Goal: Information Seeking & Learning: Learn about a topic

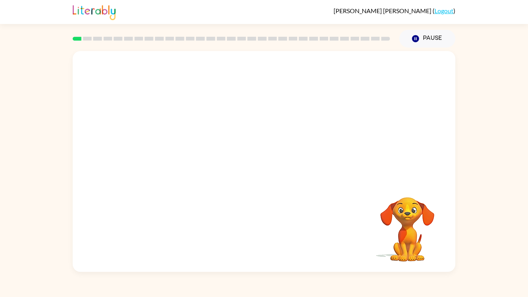
click at [179, 145] on video "Your browser must support playing .mp4 files to use Literably. Please try using…" at bounding box center [264, 116] width 382 height 130
click at [267, 161] on icon "button" at bounding box center [264, 165] width 14 height 14
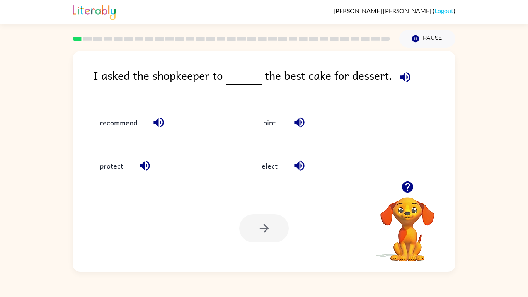
drag, startPoint x: 122, startPoint y: 129, endPoint x: 175, endPoint y: 86, distance: 68.1
click at [175, 86] on div "I asked the shopkeeper to the best cake for dessert. recommend hint protect ele…" at bounding box center [264, 161] width 382 height 221
click at [137, 119] on button "recommend" at bounding box center [118, 122] width 53 height 21
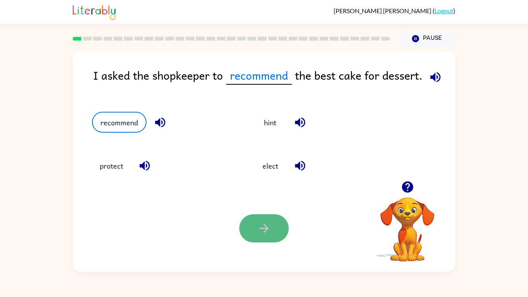
click at [262, 231] on icon "button" at bounding box center [264, 228] width 14 height 14
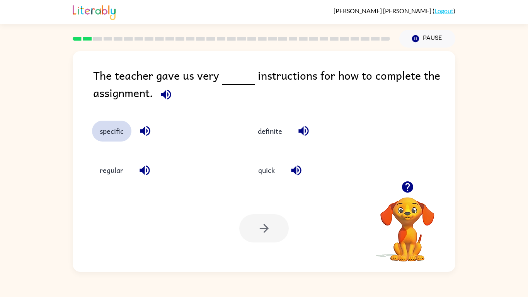
click at [118, 135] on button "specific" at bounding box center [111, 130] width 39 height 21
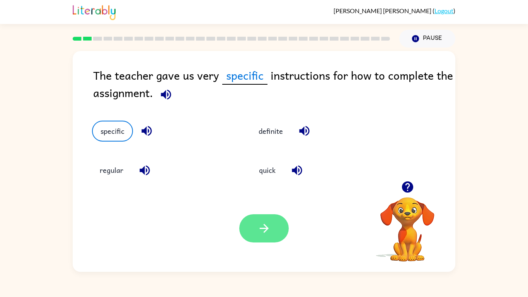
click at [269, 228] on icon "button" at bounding box center [264, 228] width 14 height 14
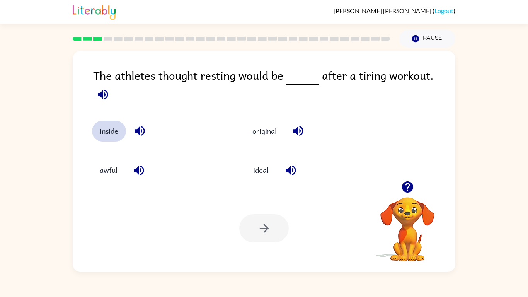
click at [100, 126] on button "inside" at bounding box center [109, 130] width 34 height 21
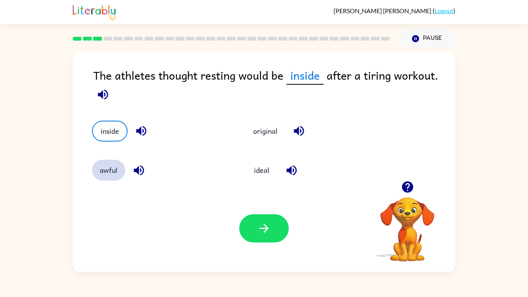
click at [108, 180] on button "awful" at bounding box center [108, 169] width 33 height 21
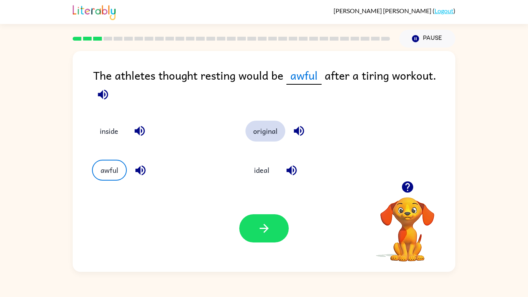
click at [258, 138] on button "original" at bounding box center [265, 130] width 40 height 21
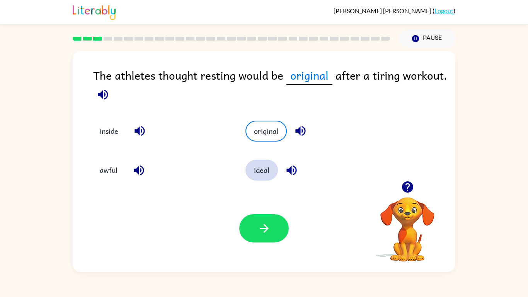
click at [258, 175] on button "ideal" at bounding box center [261, 169] width 32 height 21
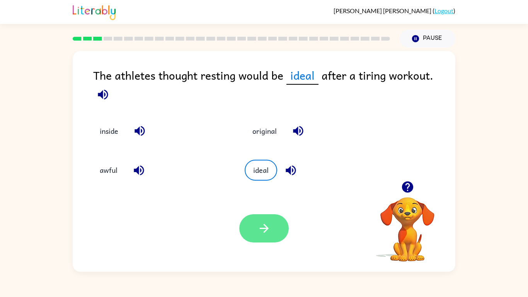
click at [269, 231] on icon "button" at bounding box center [264, 228] width 14 height 14
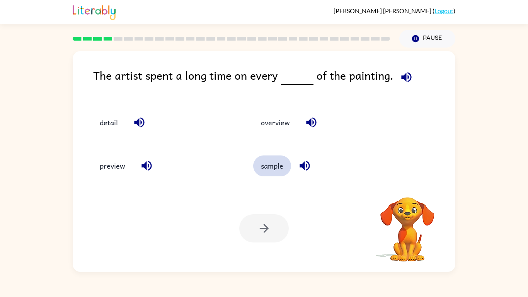
click at [258, 168] on button "sample" at bounding box center [272, 165] width 38 height 21
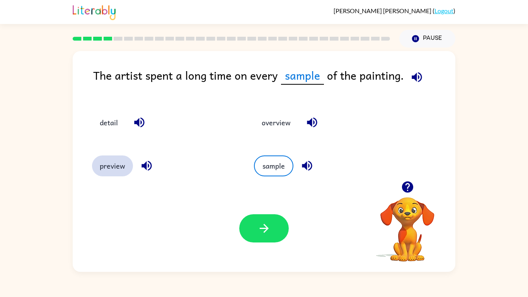
click at [110, 163] on button "preview" at bounding box center [112, 165] width 41 height 21
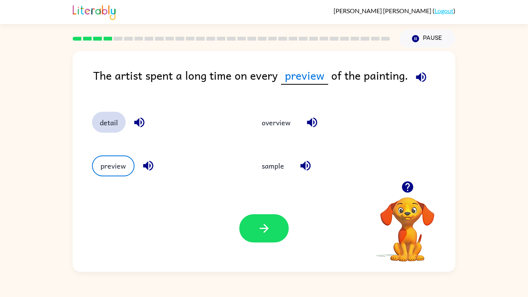
click at [106, 123] on button "detail" at bounding box center [109, 122] width 34 height 21
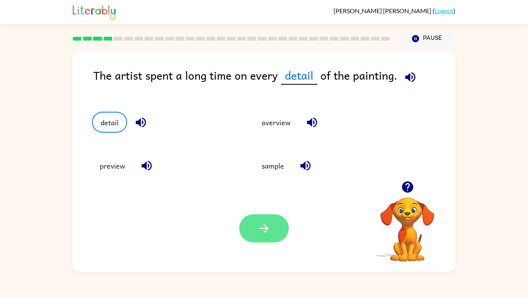
click at [264, 228] on icon "button" at bounding box center [263, 228] width 9 height 9
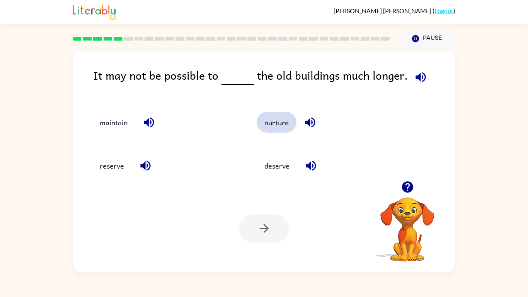
click at [273, 120] on button "nurture" at bounding box center [276, 122] width 40 height 21
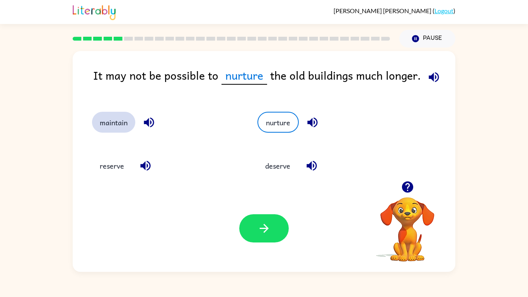
click at [126, 119] on button "maintain" at bounding box center [113, 122] width 43 height 21
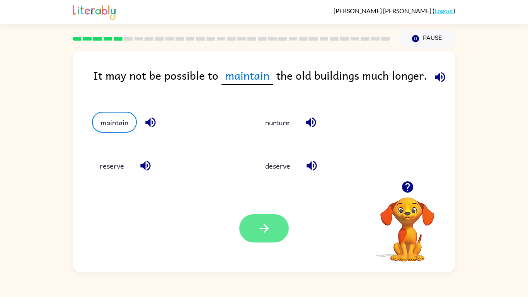
click at [259, 216] on button "button" at bounding box center [263, 228] width 49 height 28
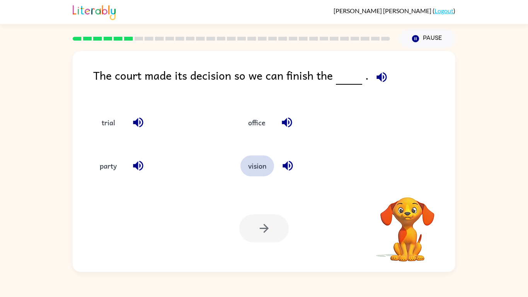
click at [261, 162] on button "vision" at bounding box center [257, 165] width 34 height 21
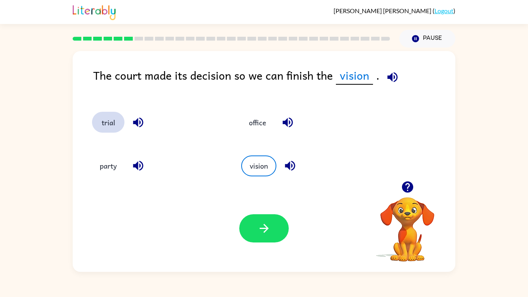
click at [106, 117] on button "trial" at bounding box center [108, 122] width 32 height 21
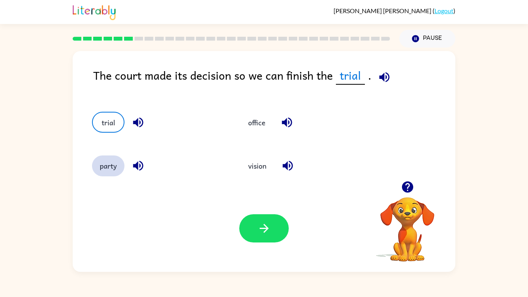
click at [108, 173] on button "party" at bounding box center [108, 165] width 32 height 21
click at [105, 175] on button "party" at bounding box center [108, 165] width 32 height 21
click at [109, 125] on button "trial" at bounding box center [108, 122] width 32 height 21
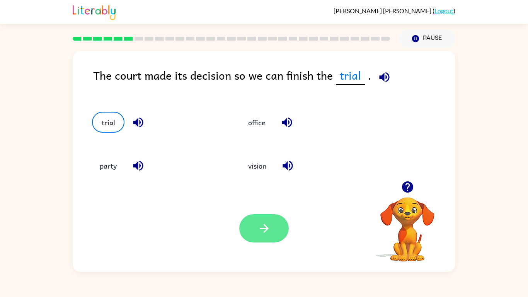
click at [256, 231] on button "button" at bounding box center [263, 228] width 49 height 28
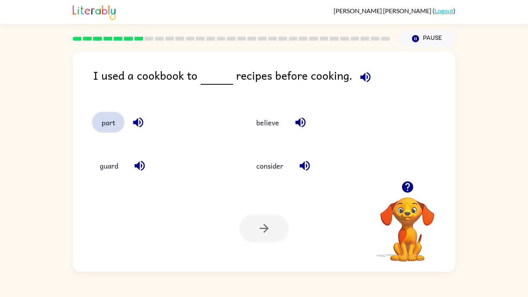
click at [114, 122] on button "part" at bounding box center [108, 122] width 32 height 21
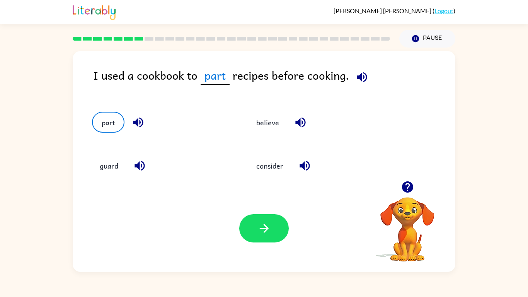
click at [285, 131] on div "believe" at bounding box center [317, 122] width 139 height 21
click at [271, 127] on button "believe" at bounding box center [267, 122] width 38 height 21
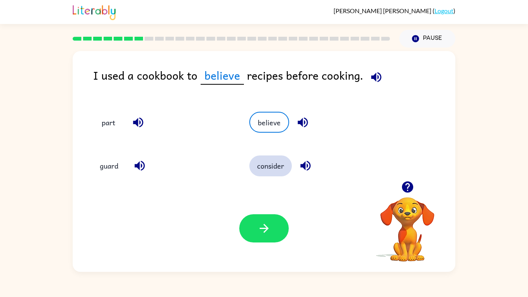
click at [267, 170] on button "consider" at bounding box center [270, 165] width 42 height 21
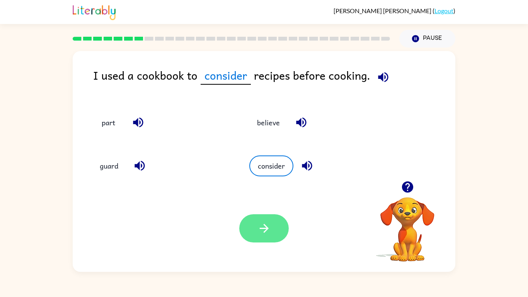
click at [272, 231] on button "button" at bounding box center [263, 228] width 49 height 28
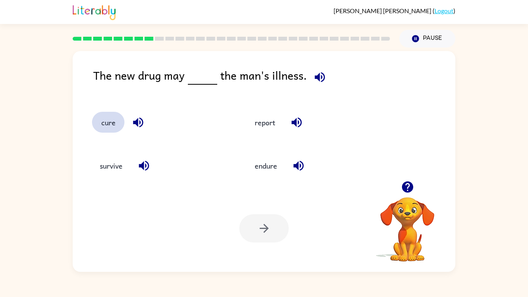
click at [107, 125] on button "cure" at bounding box center [108, 122] width 32 height 21
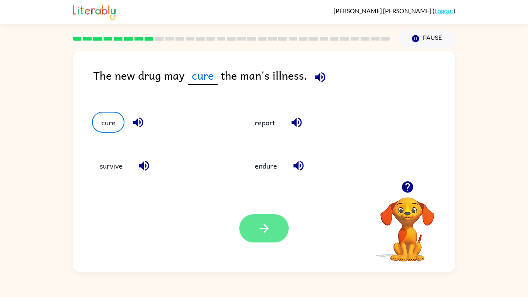
click at [266, 229] on icon "button" at bounding box center [263, 228] width 9 height 9
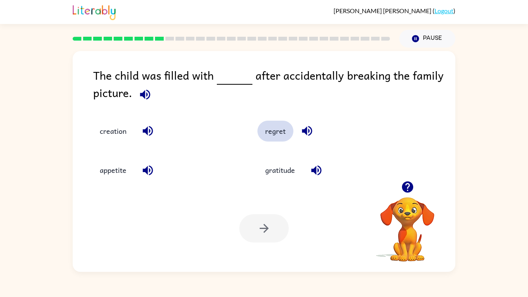
click at [276, 134] on button "regret" at bounding box center [275, 130] width 36 height 21
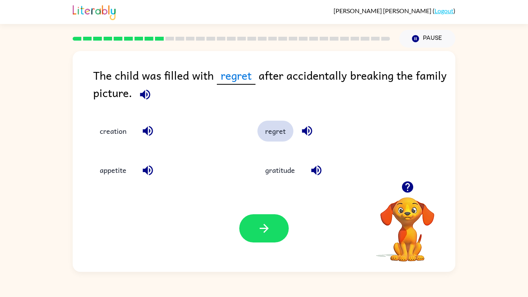
click at [257, 120] on button "regret" at bounding box center [275, 130] width 36 height 21
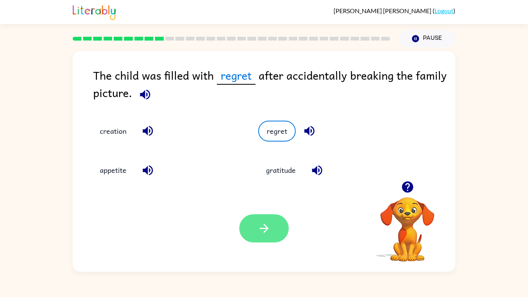
click at [261, 225] on icon "button" at bounding box center [264, 228] width 14 height 14
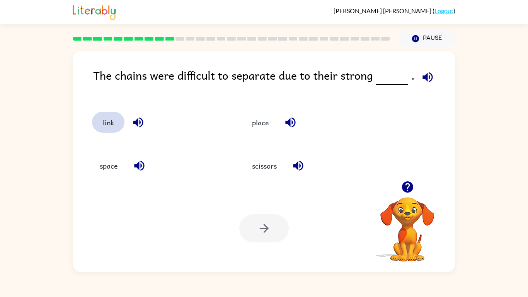
click at [109, 124] on button "link" at bounding box center [108, 122] width 32 height 21
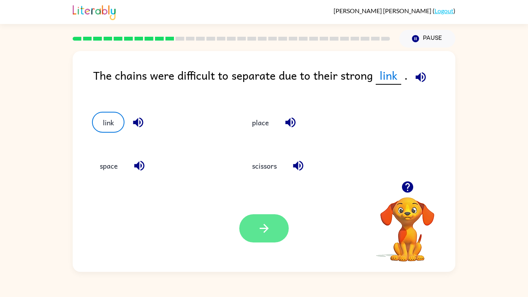
click at [264, 231] on icon "button" at bounding box center [264, 228] width 14 height 14
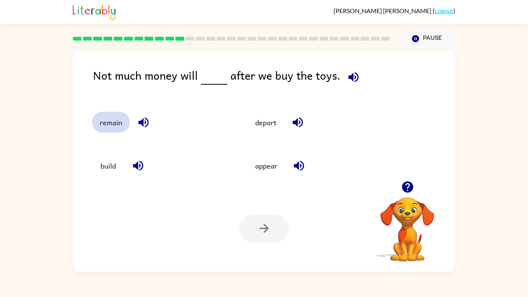
click at [104, 129] on button "remain" at bounding box center [111, 122] width 38 height 21
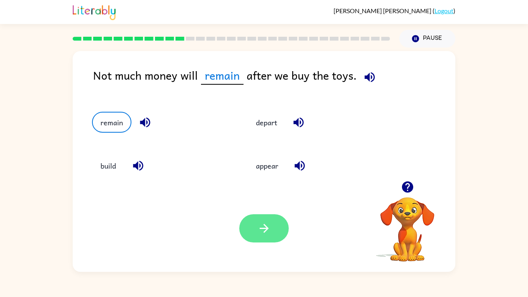
click at [248, 231] on button "button" at bounding box center [263, 228] width 49 height 28
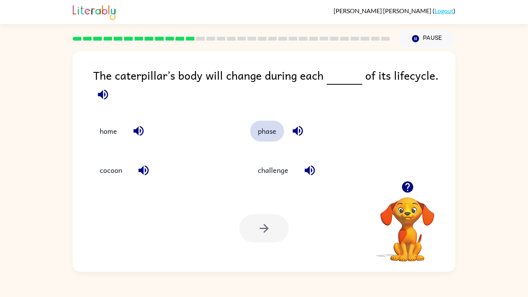
click at [260, 131] on button "phase" at bounding box center [267, 130] width 34 height 21
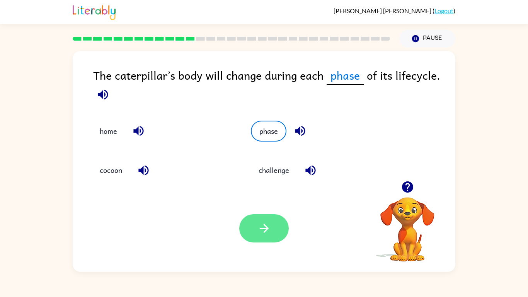
click at [267, 231] on button "button" at bounding box center [263, 228] width 49 height 28
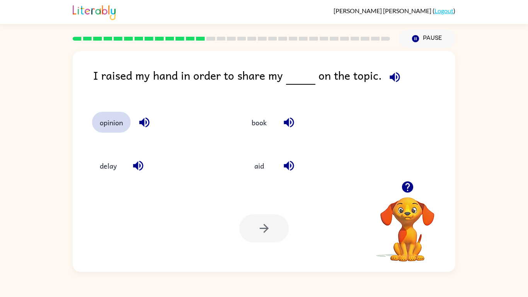
click at [109, 124] on button "opinion" at bounding box center [111, 122] width 39 height 21
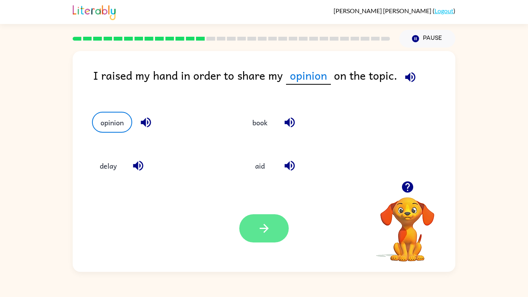
click at [268, 231] on button "button" at bounding box center [263, 228] width 49 height 28
click at [273, 227] on div at bounding box center [263, 228] width 49 height 28
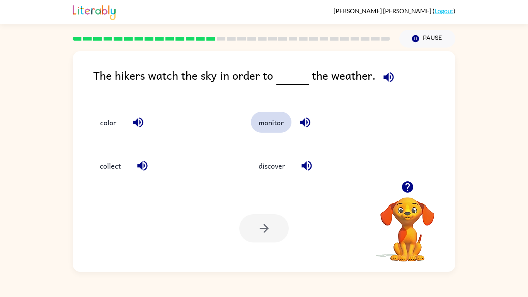
click at [280, 124] on button "monitor" at bounding box center [271, 122] width 41 height 21
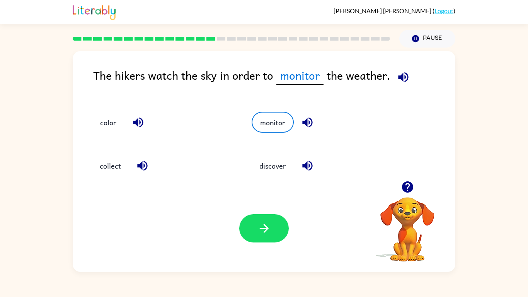
click at [241, 231] on div "Your browser must support playing .mp4 files to use Literably. Please try using…" at bounding box center [264, 228] width 382 height 87
click at [253, 231] on button "button" at bounding box center [263, 228] width 49 height 28
click at [270, 231] on div at bounding box center [263, 228] width 49 height 28
click at [268, 231] on div at bounding box center [263, 228] width 49 height 28
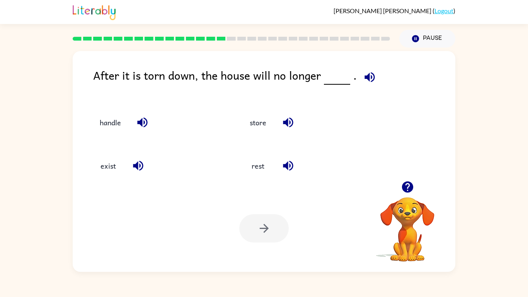
click at [267, 231] on div at bounding box center [263, 228] width 49 height 28
click at [108, 176] on button "exist" at bounding box center [108, 165] width 32 height 21
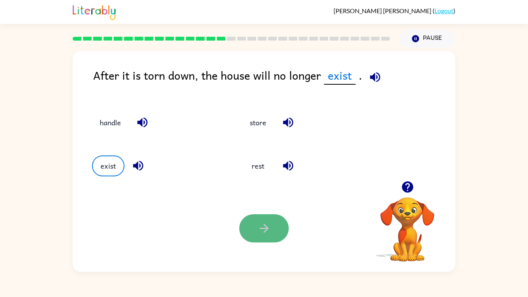
click at [267, 231] on button "button" at bounding box center [263, 228] width 49 height 28
click at [103, 175] on button "exist" at bounding box center [108, 165] width 32 height 21
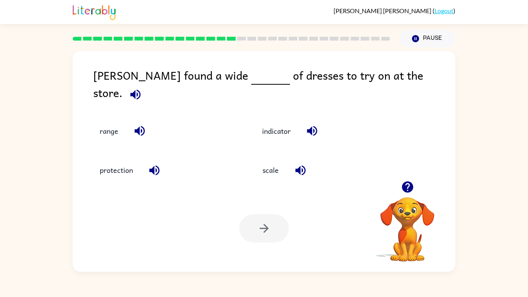
click at [49, 200] on div "[PERSON_NAME] found a wide of dresses to try on at the store. range indicator p…" at bounding box center [264, 160] width 528 height 224
click at [109, 124] on button "range" at bounding box center [109, 130] width 34 height 21
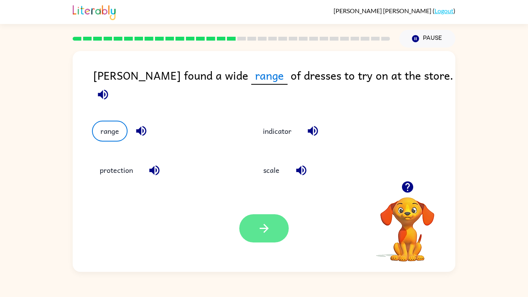
click at [265, 226] on icon "button" at bounding box center [263, 228] width 9 height 9
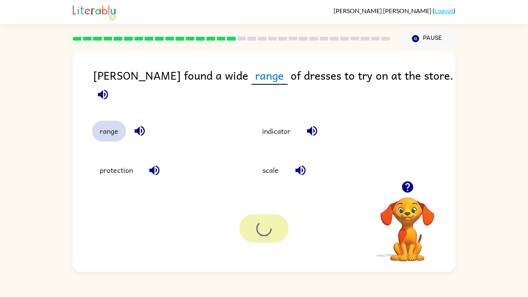
click at [100, 120] on button "range" at bounding box center [109, 130] width 34 height 21
click at [261, 231] on div at bounding box center [263, 228] width 49 height 28
click at [100, 123] on button "range" at bounding box center [109, 130] width 34 height 21
click at [263, 231] on div at bounding box center [263, 228] width 49 height 28
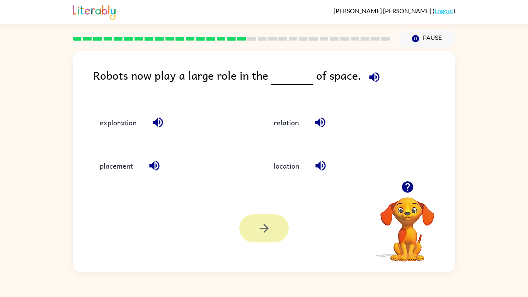
click at [111, 124] on button "exploration" at bounding box center [118, 122] width 52 height 21
click at [263, 227] on icon "button" at bounding box center [264, 228] width 14 height 14
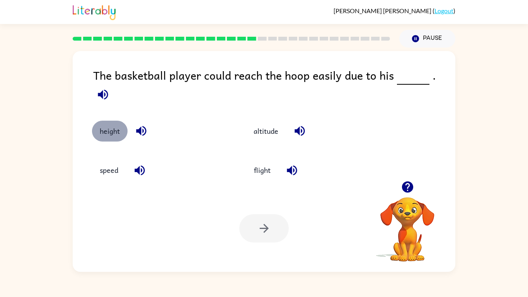
click at [105, 125] on button "height" at bounding box center [110, 130] width 36 height 21
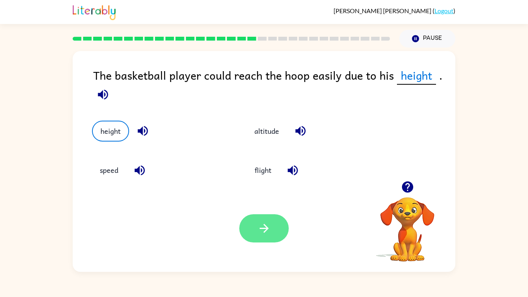
click at [257, 231] on icon "button" at bounding box center [264, 228] width 14 height 14
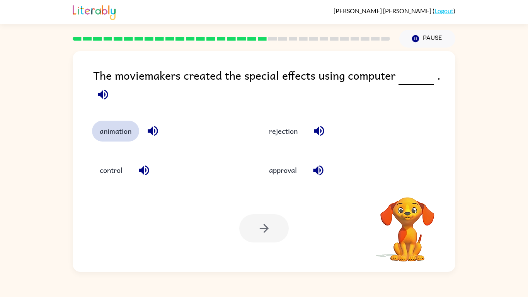
click at [115, 139] on button "animation" at bounding box center [115, 130] width 47 height 21
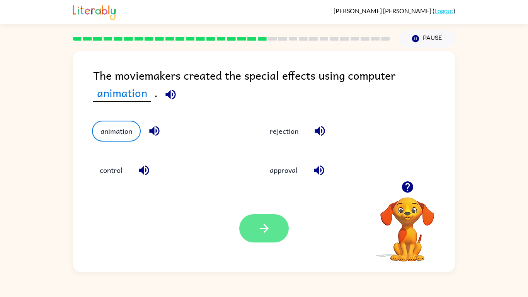
click at [260, 229] on icon "button" at bounding box center [263, 228] width 9 height 9
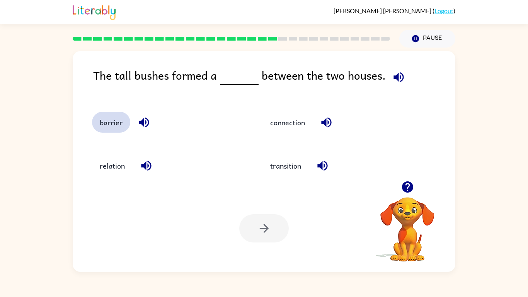
click at [116, 117] on button "barrier" at bounding box center [111, 122] width 38 height 21
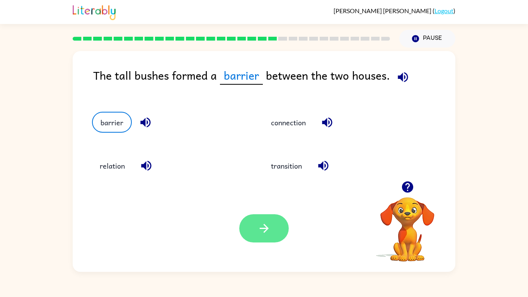
click at [268, 231] on icon "button" at bounding box center [264, 228] width 14 height 14
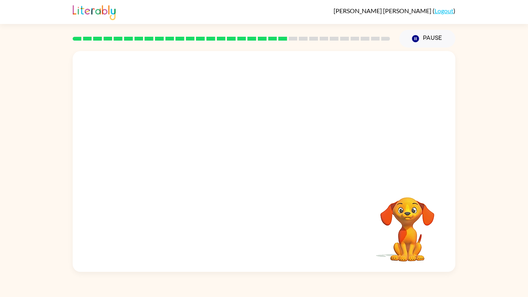
click at [201, 180] on video "Your browser must support playing .mp4 files to use Literably. Please try using…" at bounding box center [264, 116] width 382 height 130
click at [183, 163] on video "Your browser must support playing .mp4 files to use Literably. Please try using…" at bounding box center [264, 116] width 382 height 130
click at [193, 165] on video "Your browser must support playing .mp4 files to use Literably. Please try using…" at bounding box center [264, 116] width 382 height 130
click at [187, 165] on video "Your browser must support playing .mp4 files to use Literably. Please try using…" at bounding box center [264, 116] width 382 height 130
click at [186, 172] on video "Your browser must support playing .mp4 files to use Literably. Please try using…" at bounding box center [264, 116] width 382 height 130
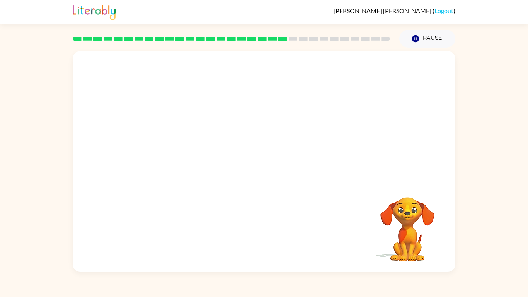
click at [197, 204] on div "Your browser must support playing .mp4 files to use Literably. Please try using…" at bounding box center [264, 161] width 382 height 221
click at [203, 209] on div "Your browser must support playing .mp4 files to use Literably. Please try using…" at bounding box center [264, 161] width 382 height 221
click at [224, 213] on div "Your browser must support playing .mp4 files to use Literably. Please try using…" at bounding box center [264, 161] width 382 height 221
click at [192, 156] on video "Your browser must support playing .mp4 files to use Literably. Please try using…" at bounding box center [264, 116] width 382 height 130
click at [268, 156] on button "button" at bounding box center [263, 165] width 49 height 28
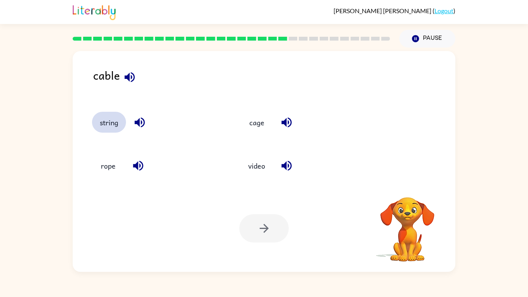
click at [98, 122] on button "string" at bounding box center [109, 122] width 34 height 21
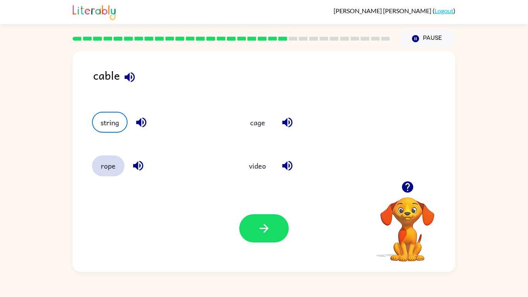
click at [111, 163] on button "rope" at bounding box center [108, 165] width 32 height 21
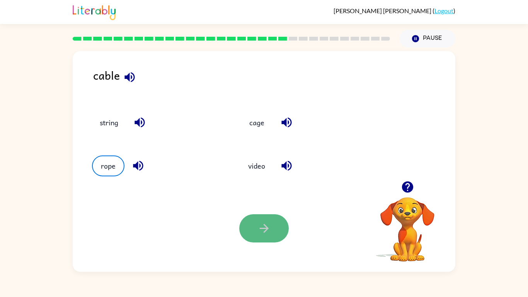
click at [250, 229] on button "button" at bounding box center [263, 228] width 49 height 28
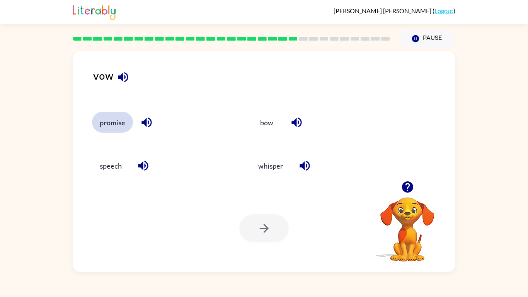
click at [128, 125] on button "promise" at bounding box center [112, 122] width 41 height 21
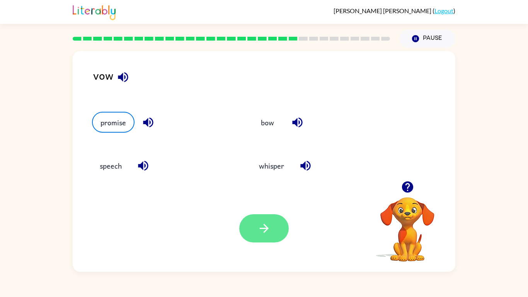
click at [260, 231] on icon "button" at bounding box center [264, 228] width 14 height 14
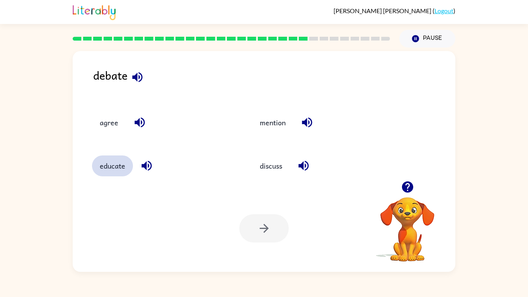
click at [115, 160] on button "educate" at bounding box center [112, 165] width 41 height 21
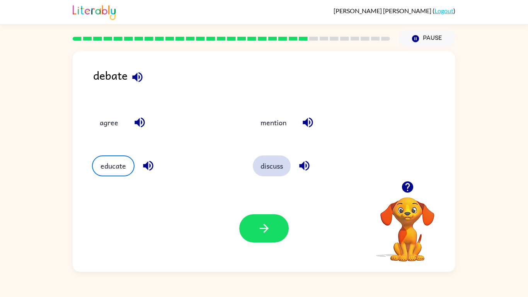
click at [280, 161] on button "discuss" at bounding box center [272, 165] width 38 height 21
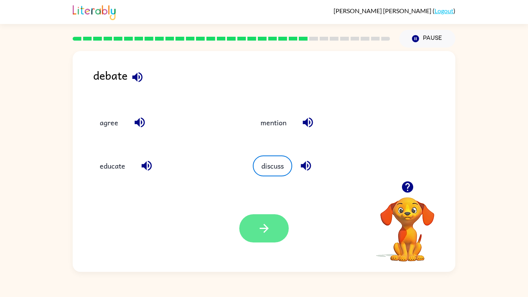
click at [248, 228] on button "button" at bounding box center [263, 228] width 49 height 28
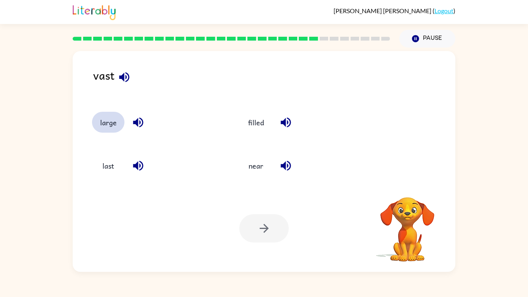
click at [106, 130] on button "large" at bounding box center [108, 122] width 32 height 21
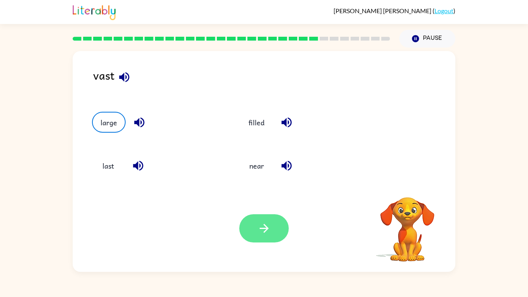
click at [268, 231] on button "button" at bounding box center [263, 228] width 49 height 28
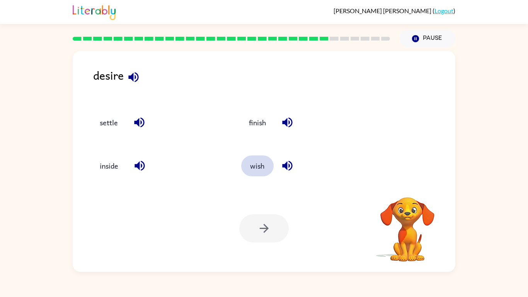
click at [253, 170] on button "wish" at bounding box center [257, 165] width 32 height 21
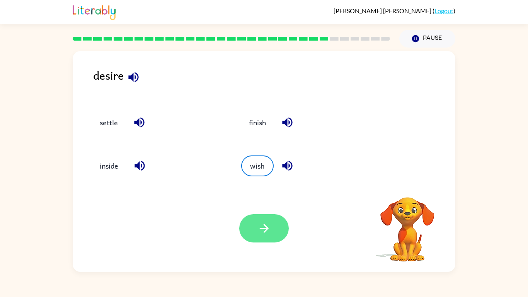
click at [270, 227] on icon "button" at bounding box center [264, 228] width 14 height 14
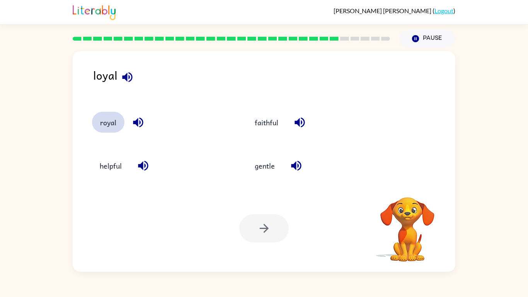
click at [92, 124] on button "royal" at bounding box center [108, 122] width 32 height 21
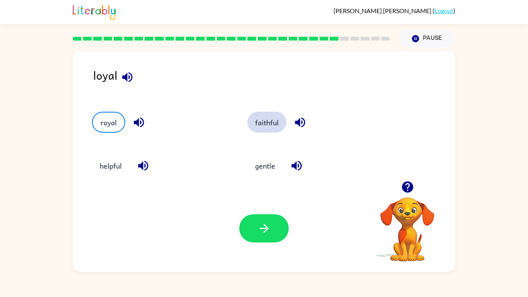
click at [264, 122] on button "faithful" at bounding box center [266, 122] width 39 height 21
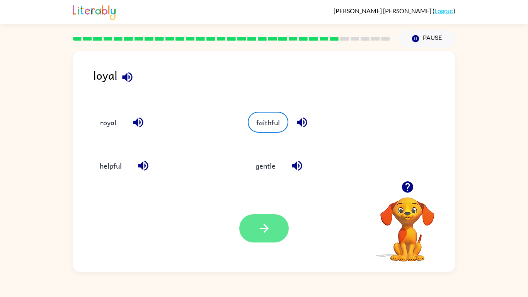
click at [272, 215] on button "button" at bounding box center [263, 228] width 49 height 28
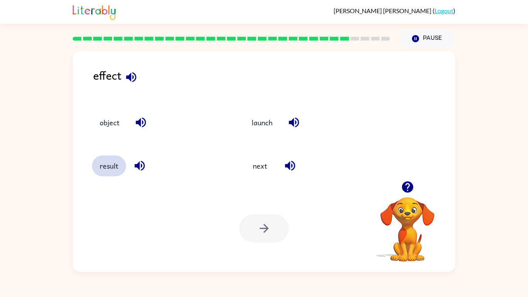
click at [112, 165] on button "result" at bounding box center [109, 165] width 34 height 21
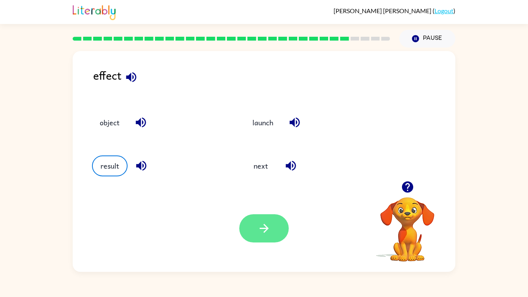
click at [265, 231] on icon "button" at bounding box center [264, 228] width 14 height 14
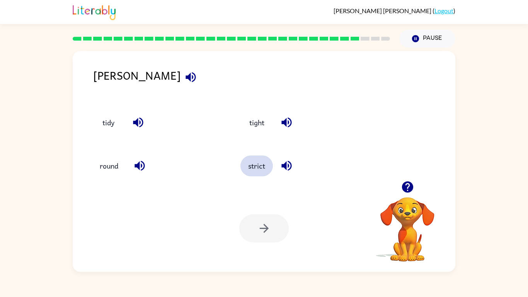
click at [260, 158] on button "strict" at bounding box center [256, 165] width 32 height 21
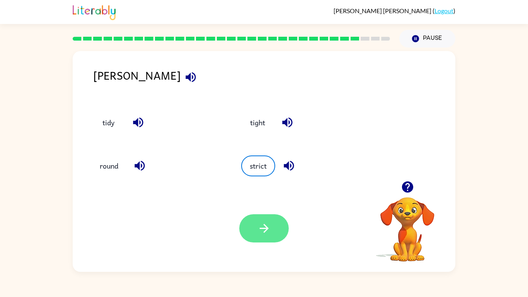
click at [263, 225] on icon "button" at bounding box center [264, 228] width 14 height 14
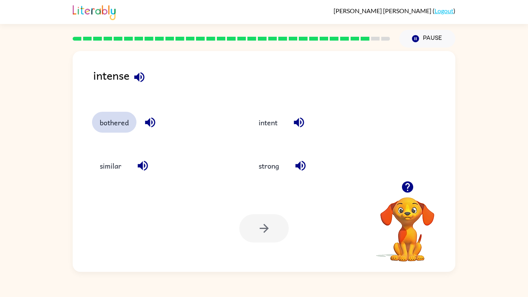
click at [104, 128] on button "bothered" at bounding box center [114, 122] width 44 height 21
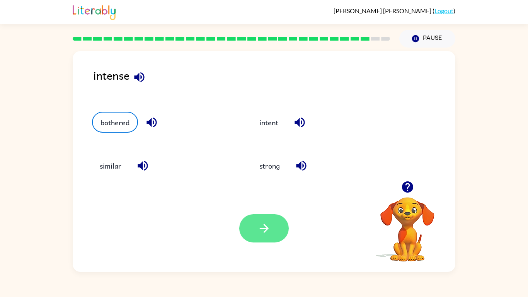
click at [261, 231] on button "button" at bounding box center [263, 228] width 49 height 28
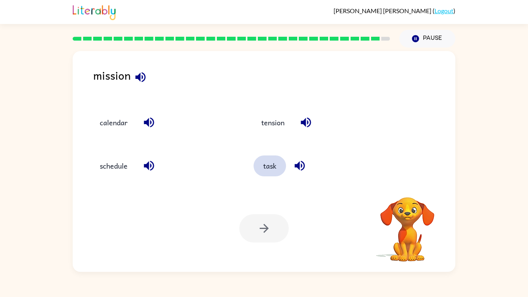
click at [270, 165] on button "task" at bounding box center [269, 165] width 32 height 21
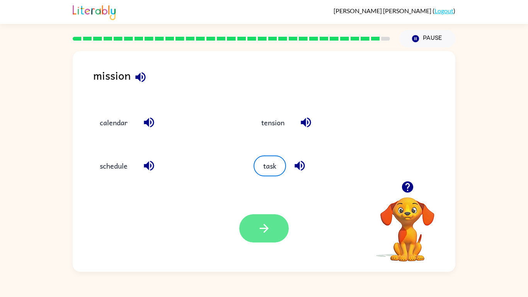
click at [260, 229] on icon "button" at bounding box center [264, 228] width 14 height 14
